Goal: Find specific page/section: Find specific page/section

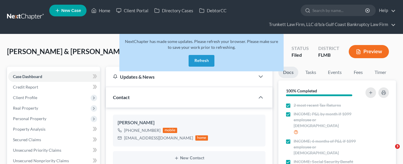
select select "0"
click at [195, 59] on button "Refresh" at bounding box center [201, 61] width 26 height 12
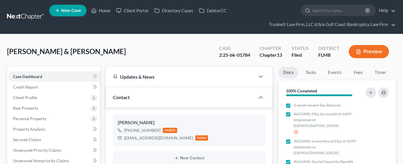
select select "0"
click at [102, 10] on link "Home" at bounding box center [100, 10] width 25 height 11
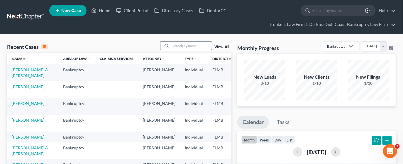
click at [177, 45] on input "search" at bounding box center [191, 46] width 41 height 8
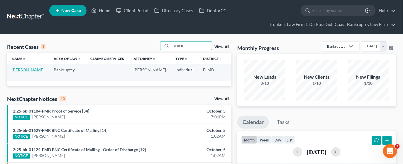
type input "BERNI"
click at [19, 72] on link "Bernier, Desiree" at bounding box center [28, 69] width 33 height 5
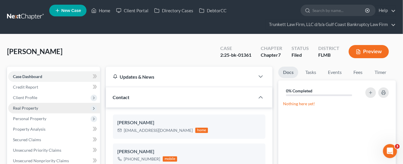
scroll to position [837, 0]
click at [24, 109] on span "Real Property" at bounding box center [25, 108] width 25 height 5
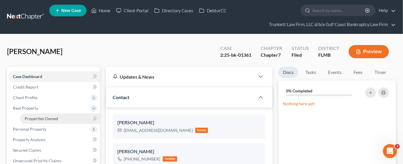
click at [27, 118] on span "Properties Owned" at bounding box center [41, 118] width 33 height 5
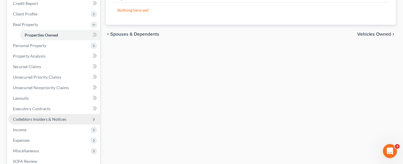
scroll to position [88, 0]
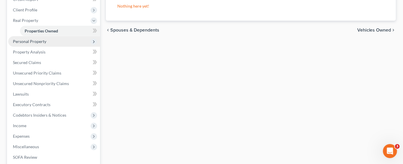
click at [40, 40] on span "Personal Property" at bounding box center [29, 41] width 33 height 5
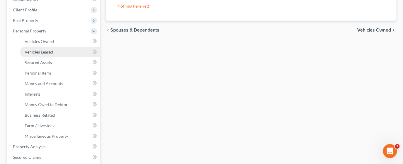
click at [42, 50] on span "Vehicles Leased" at bounding box center [39, 52] width 28 height 5
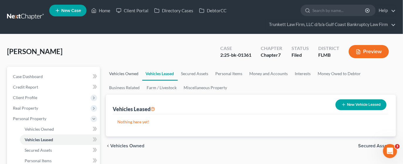
click at [127, 74] on link "Vehicles Owned" at bounding box center [124, 74] width 36 height 14
